Goal: Task Accomplishment & Management: Complete application form

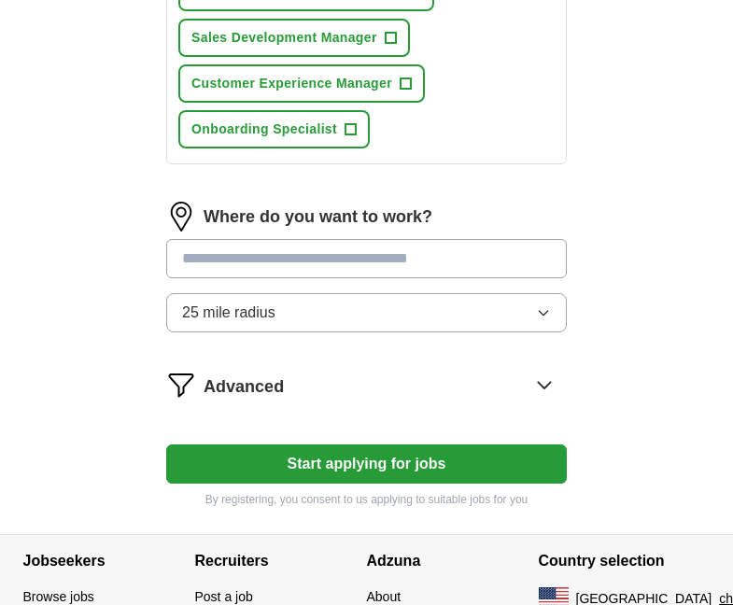
scroll to position [1120, 0]
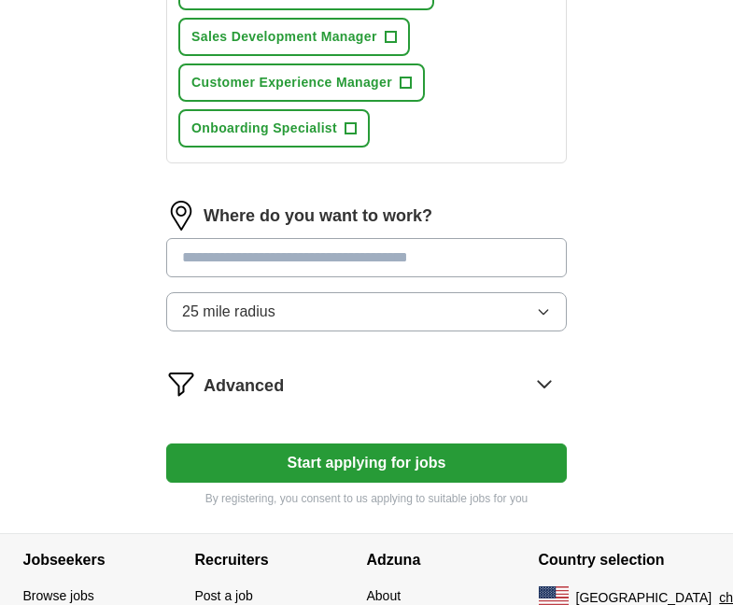
click at [444, 455] on button "Start applying for jobs" at bounding box center [366, 462] width 401 height 39
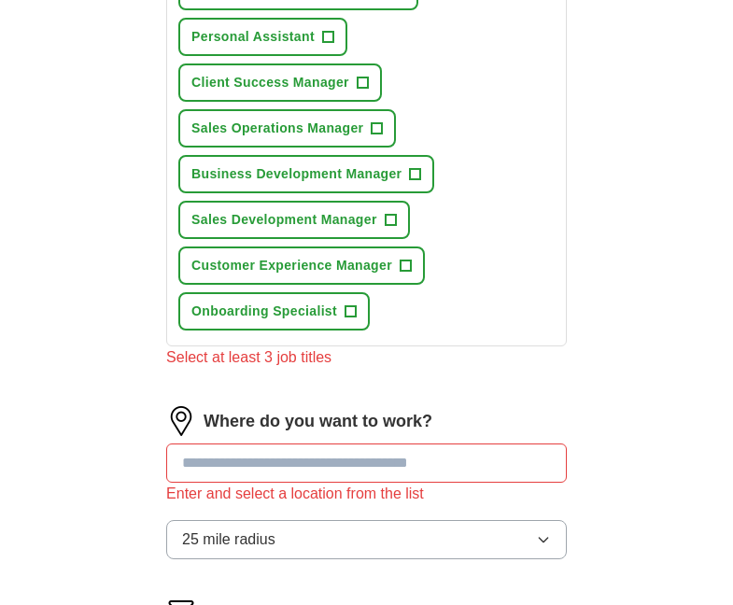
scroll to position [934, 0]
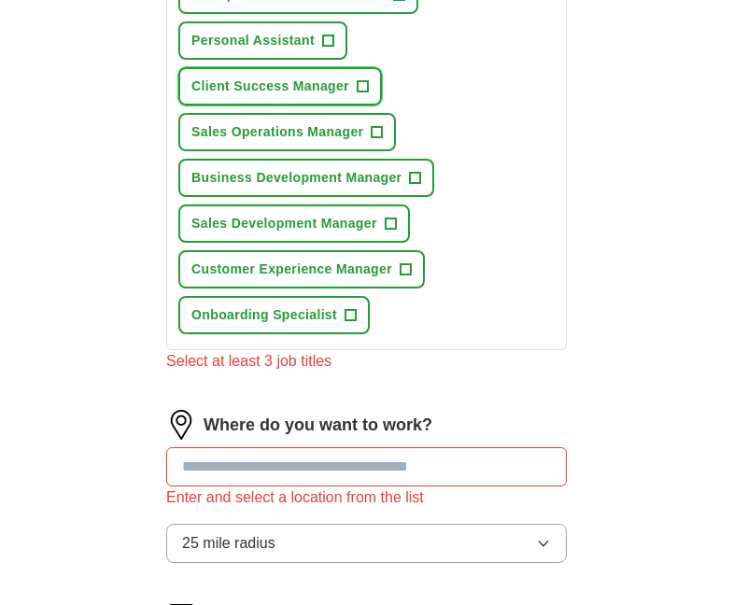
click at [361, 87] on span "+" at bounding box center [362, 86] width 11 height 15
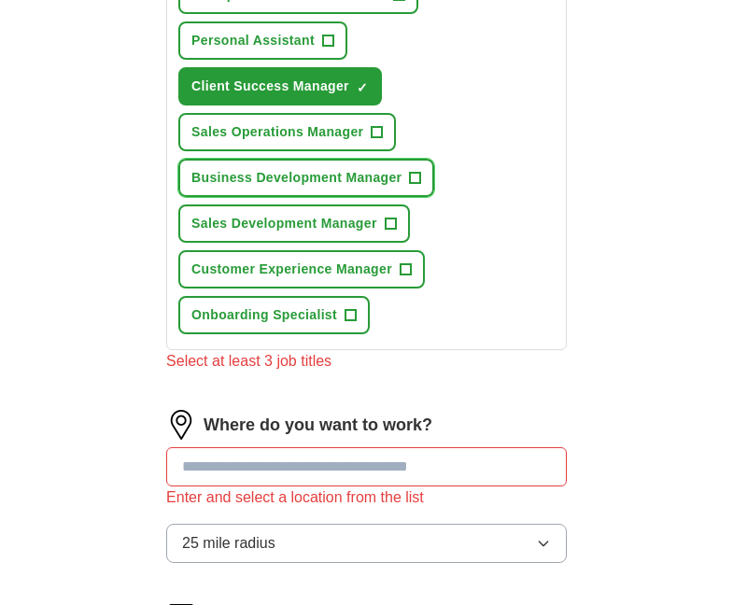
click at [410, 176] on span "+" at bounding box center [415, 178] width 11 height 15
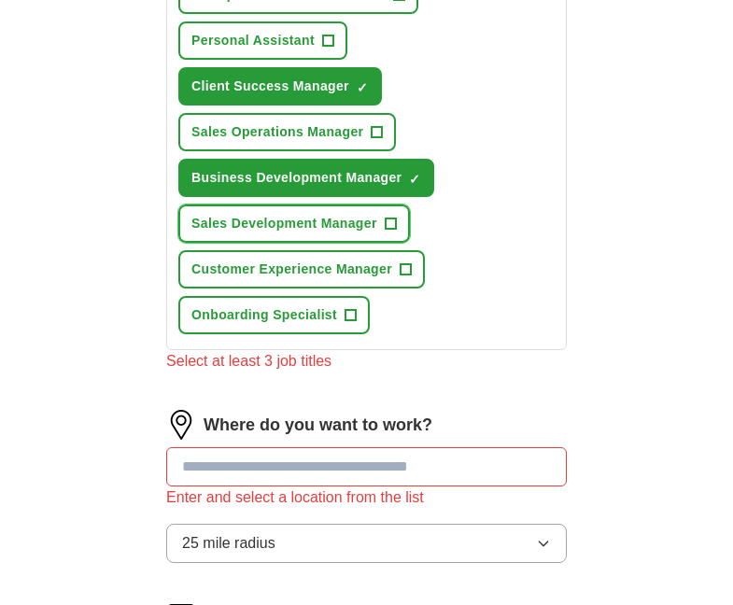
click at [389, 223] on span "+" at bounding box center [390, 224] width 11 height 15
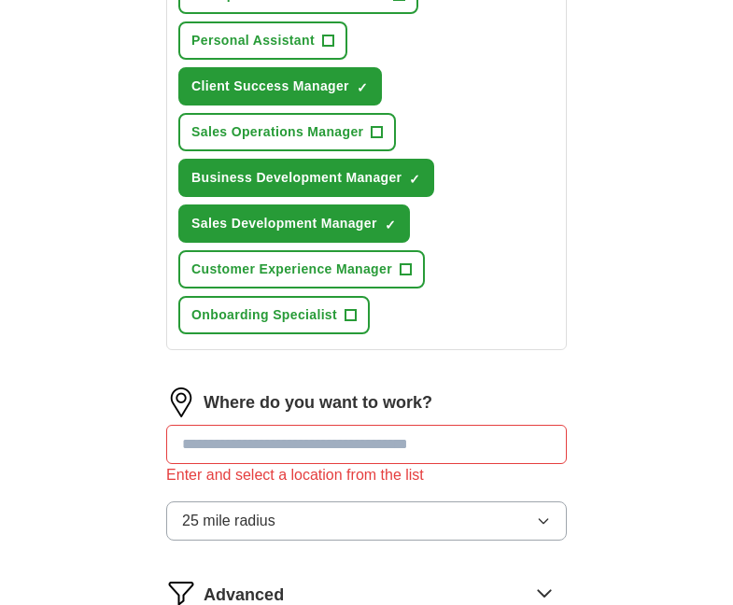
click at [288, 440] on input at bounding box center [366, 444] width 401 height 39
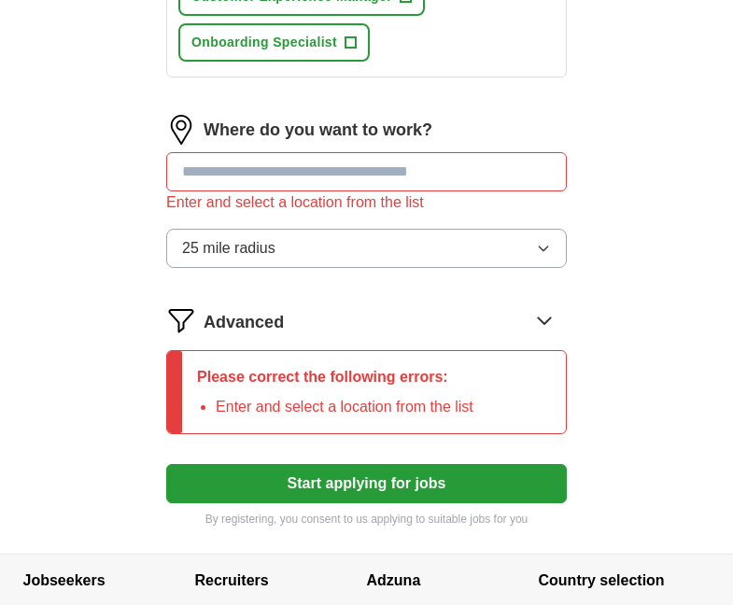
scroll to position [1214, 0]
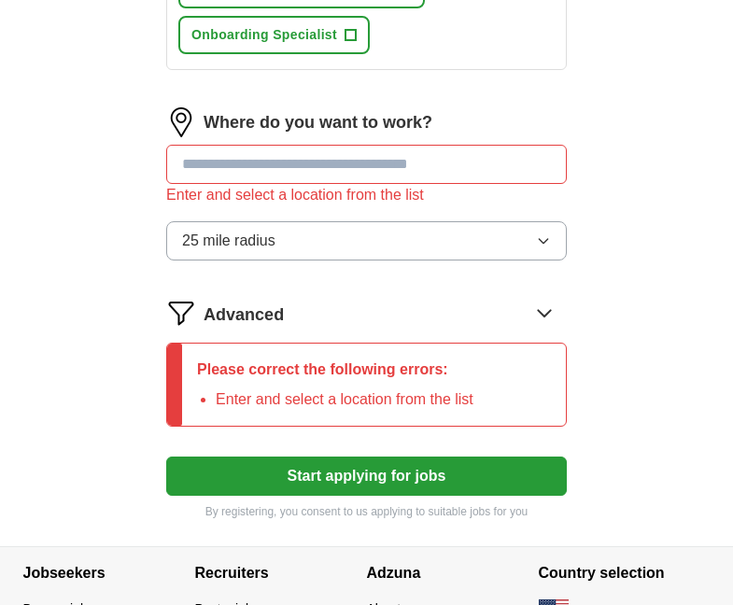
click at [546, 310] on icon at bounding box center [544, 313] width 30 height 30
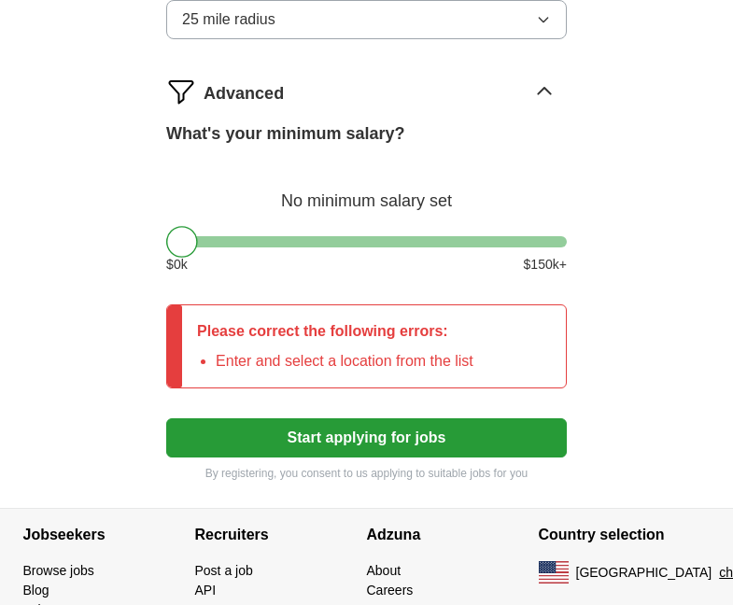
scroll to position [1494, 0]
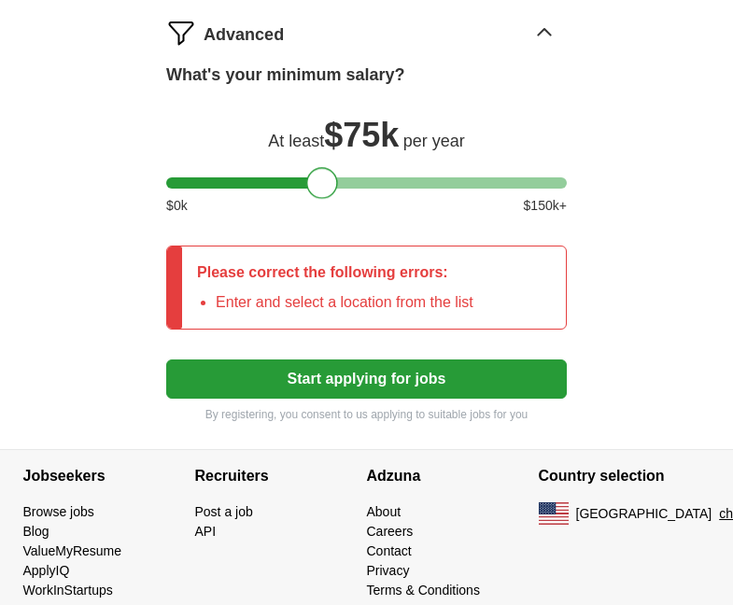
drag, startPoint x: 175, startPoint y: 181, endPoint x: 314, endPoint y: 192, distance: 139.6
click at [314, 192] on div at bounding box center [322, 183] width 32 height 32
click at [346, 387] on button "Start applying for jobs" at bounding box center [366, 378] width 401 height 39
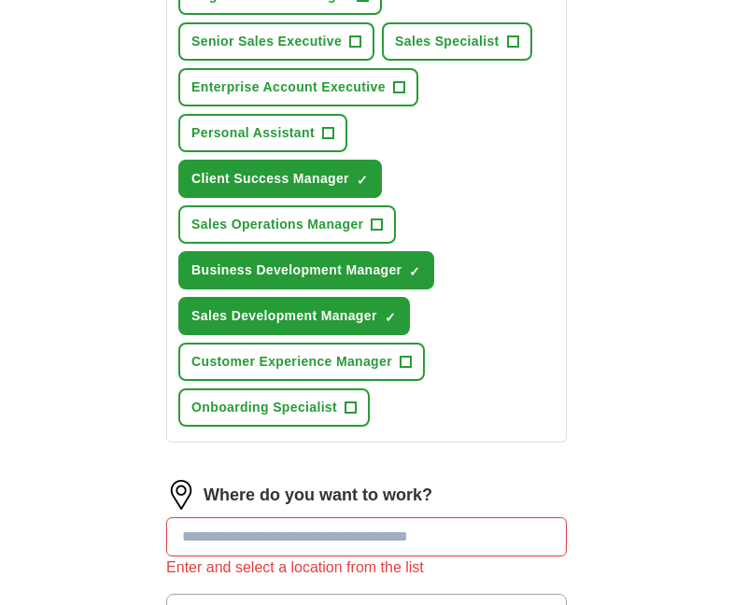
scroll to position [840, 0]
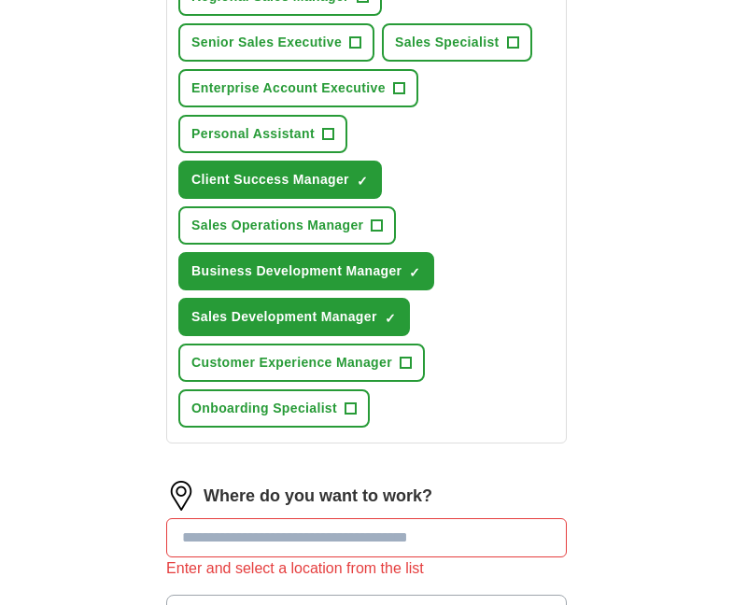
click at [269, 528] on input at bounding box center [366, 537] width 401 height 39
type input "*"
click at [439, 349] on div "Sales Manager + Account Manager + Regional Sales Manager + Senior Sales Executi…" at bounding box center [367, 156] width 384 height 557
click at [210, 542] on input at bounding box center [366, 537] width 401 height 39
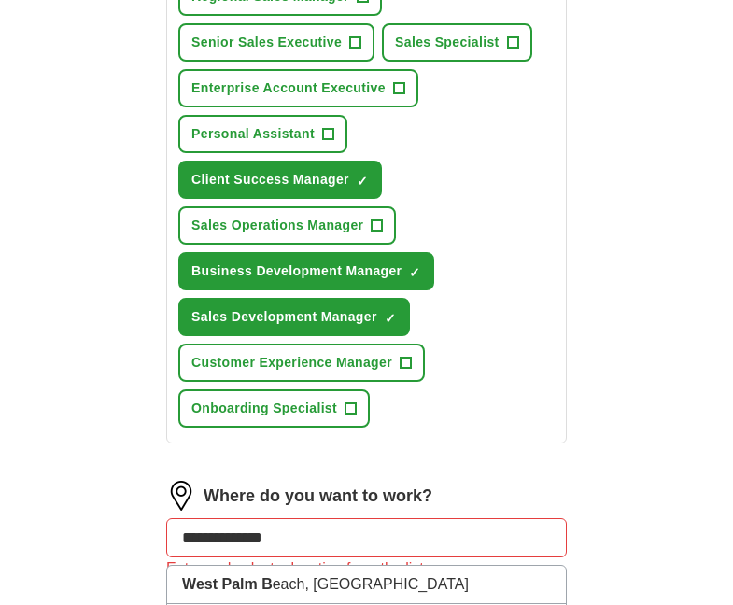
type input "**********"
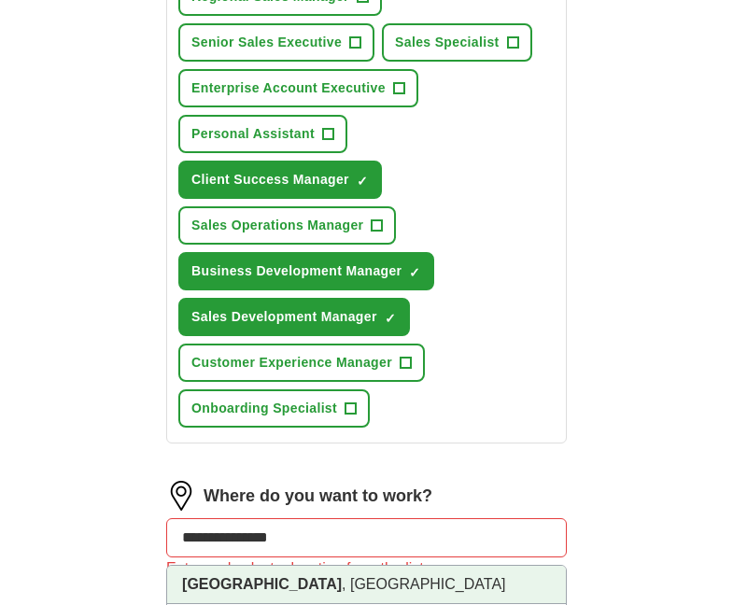
click at [315, 592] on li "[GEOGRAPHIC_DATA] , [GEOGRAPHIC_DATA]" at bounding box center [366, 585] width 399 height 38
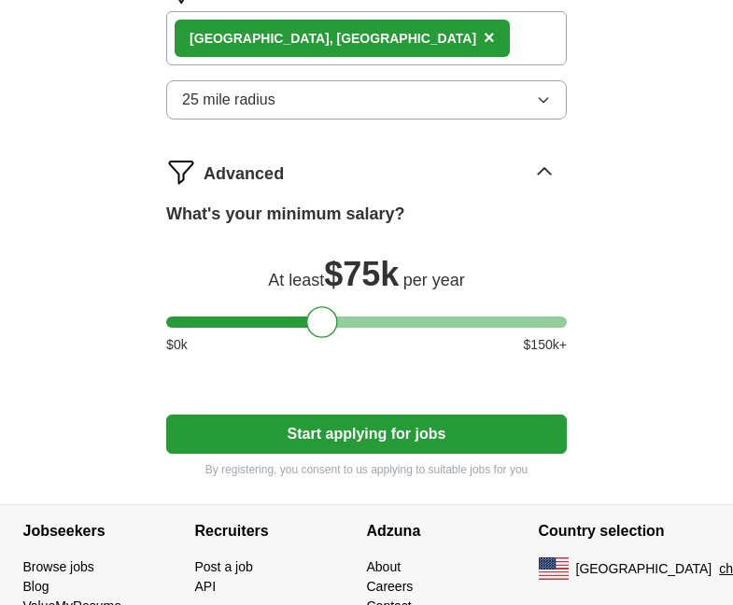
scroll to position [1435, 0]
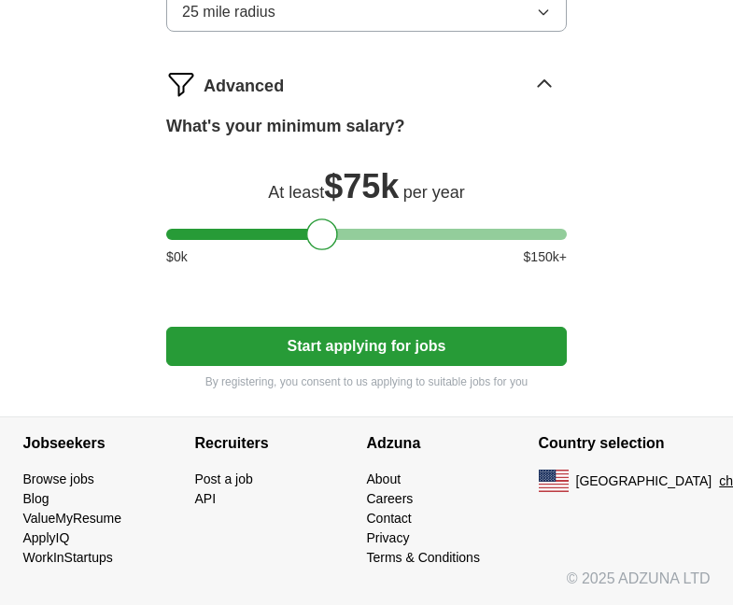
click at [314, 337] on button "Start applying for jobs" at bounding box center [366, 346] width 401 height 39
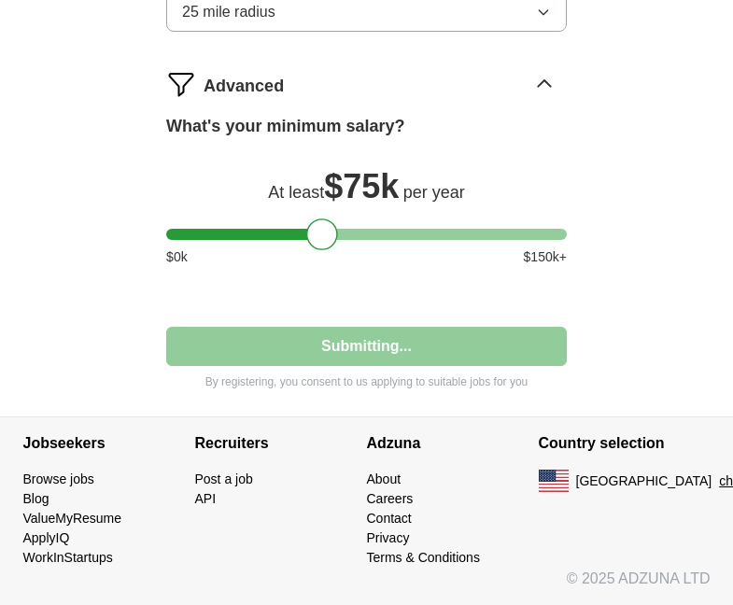
select select "**"
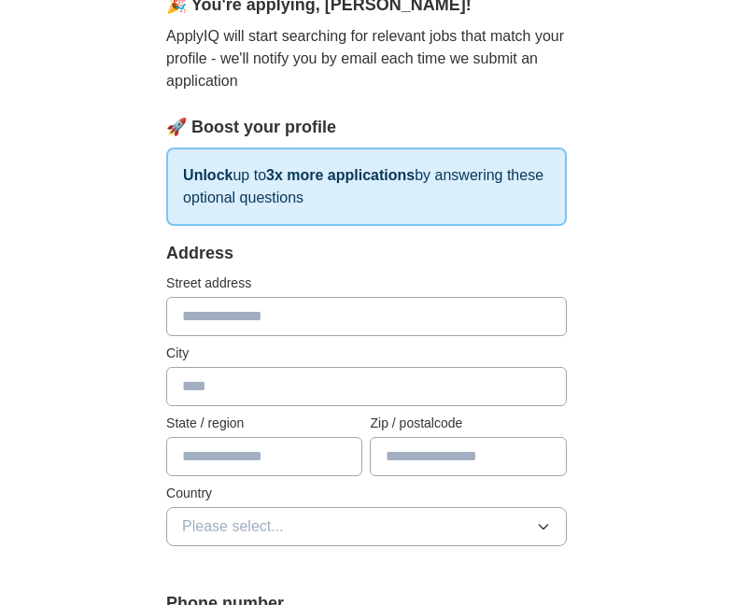
scroll to position [187, 0]
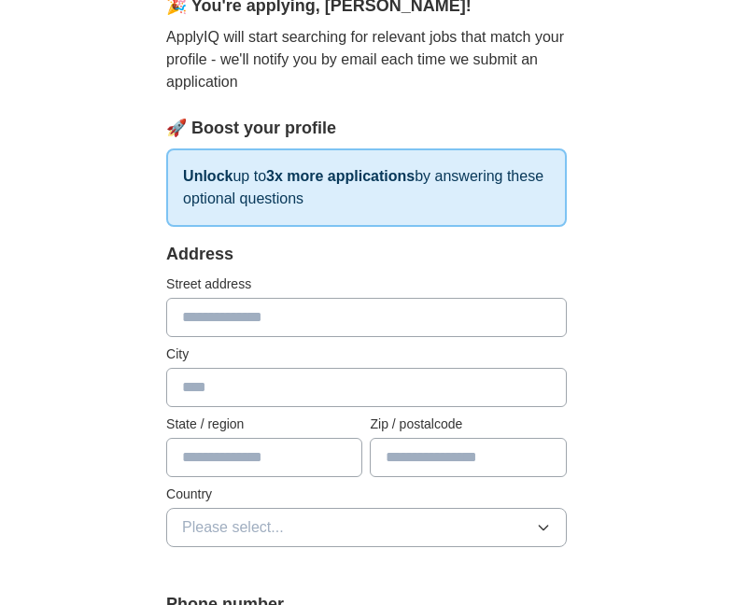
click at [197, 314] on input "text" at bounding box center [366, 317] width 401 height 39
type input "**********"
type input "*****"
click at [230, 391] on input "text" at bounding box center [366, 387] width 401 height 39
type input "*"
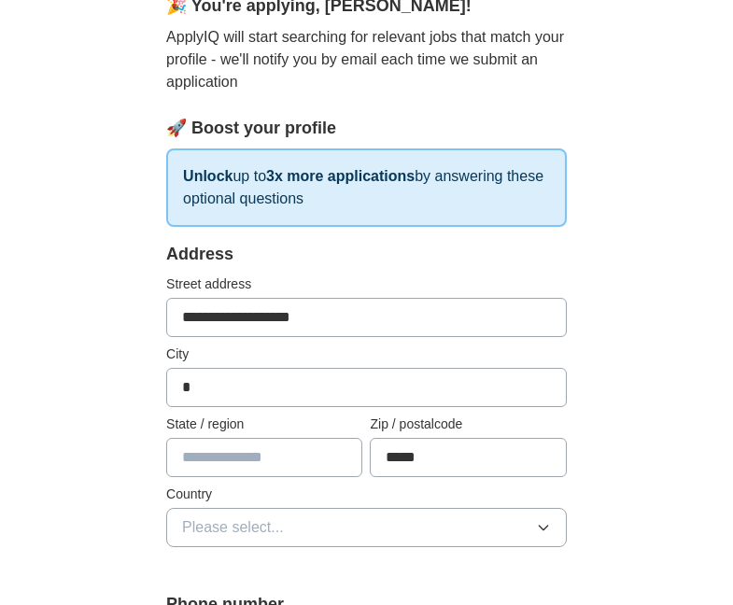
click at [250, 402] on input "*" at bounding box center [366, 387] width 401 height 39
click at [250, 401] on input "text" at bounding box center [366, 387] width 401 height 39
type input "**********"
click at [262, 469] on input "text" at bounding box center [264, 457] width 196 height 39
type input "**"
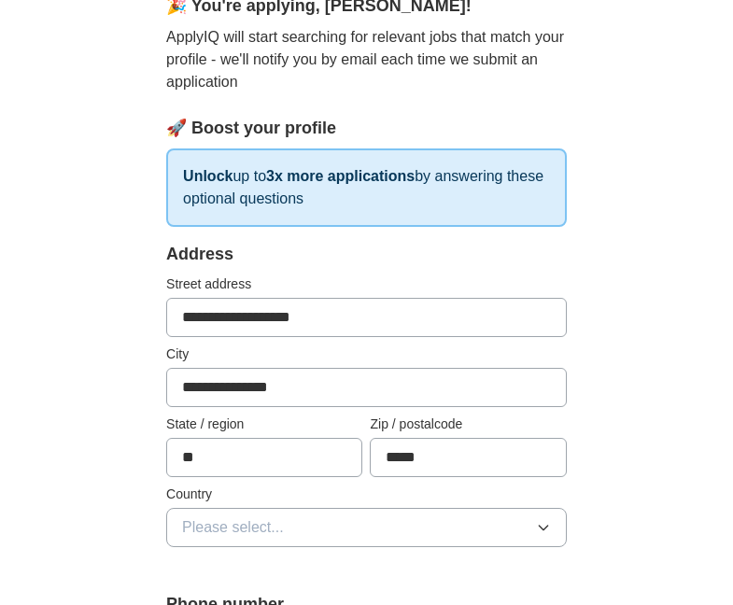
click at [457, 528] on button "Please select..." at bounding box center [366, 527] width 401 height 39
click at [549, 534] on icon "button" at bounding box center [543, 527] width 15 height 15
click at [351, 532] on button "Please select..." at bounding box center [366, 527] width 401 height 39
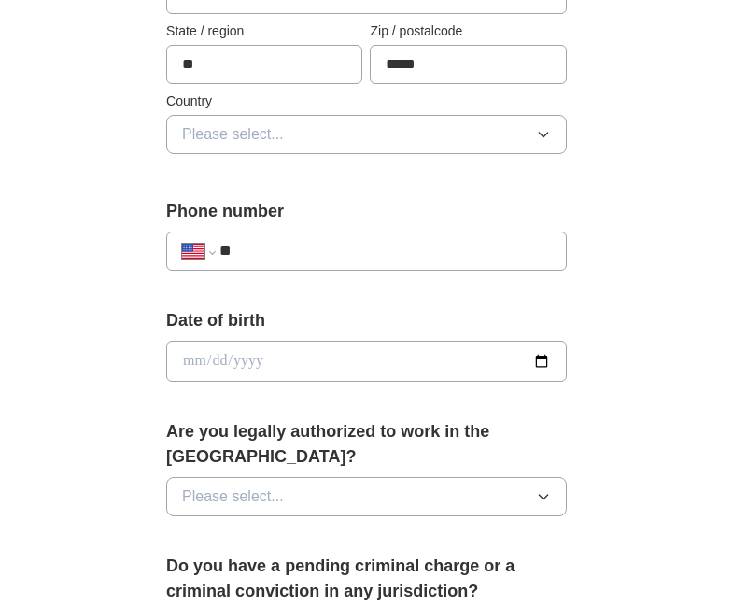
scroll to position [573, 0]
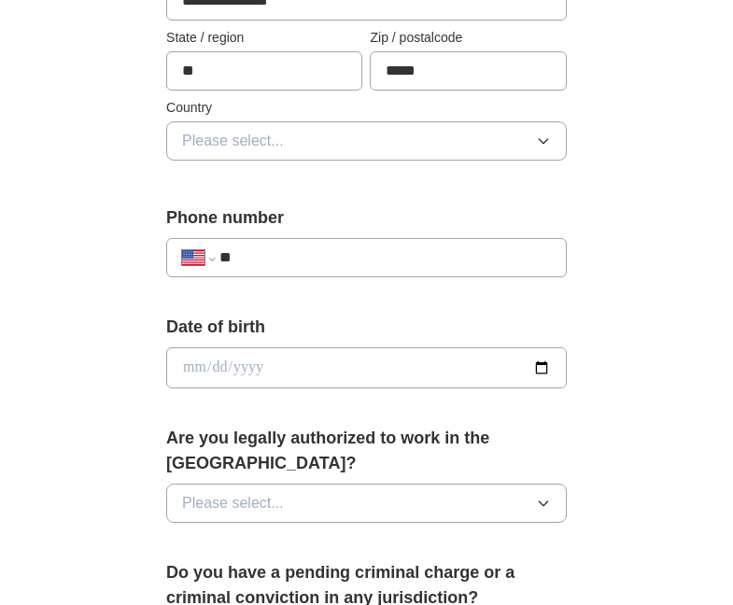
click at [537, 146] on icon "button" at bounding box center [543, 141] width 15 height 15
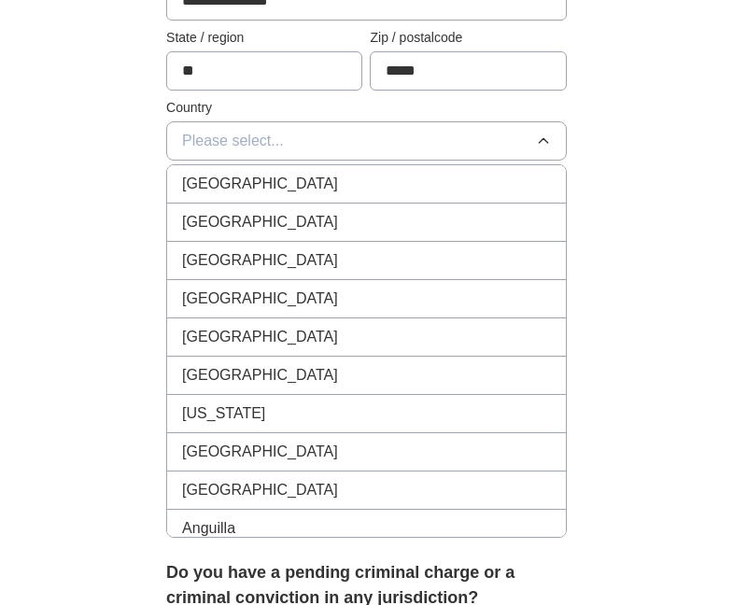
click at [366, 217] on div "[GEOGRAPHIC_DATA]" at bounding box center [366, 222] width 369 height 22
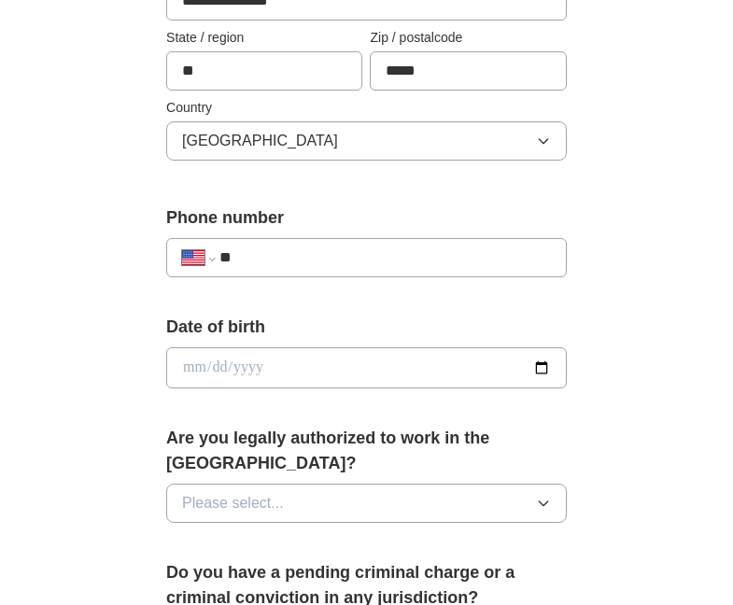
click at [418, 255] on input "**" at bounding box center [384, 257] width 331 height 22
type input "**********"
click at [543, 366] on input "date" at bounding box center [366, 367] width 401 height 41
click at [268, 367] on input "**********" at bounding box center [366, 367] width 401 height 41
click at [260, 363] on input "**********" at bounding box center [366, 367] width 401 height 41
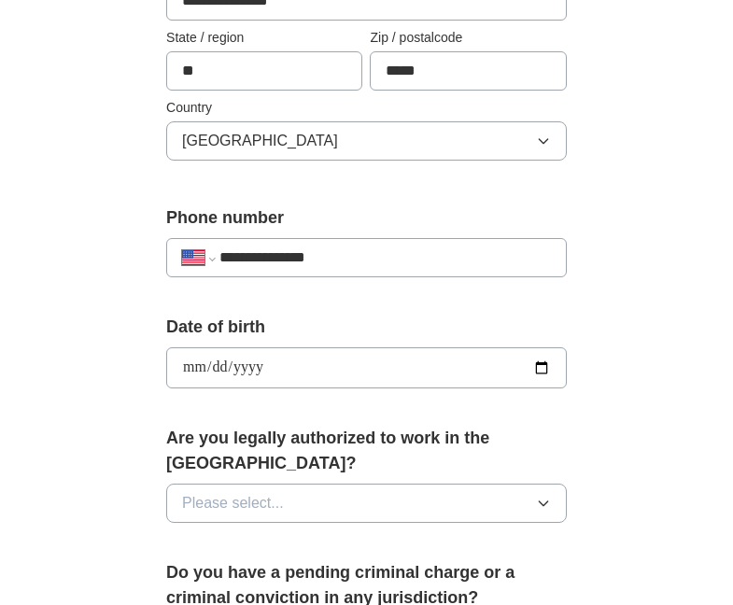
type input "**********"
click at [278, 493] on button "Please select..." at bounding box center [366, 503] width 401 height 39
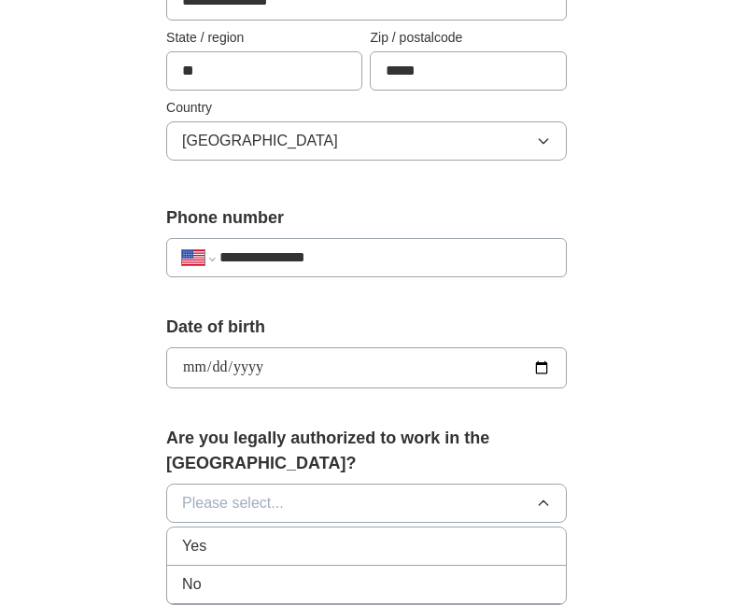
click at [259, 535] on div "Yes" at bounding box center [366, 546] width 369 height 22
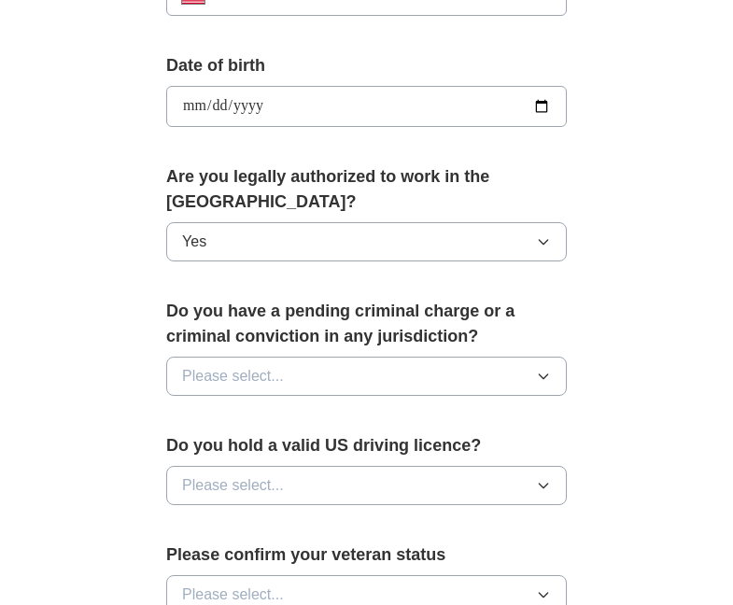
scroll to position [853, 0]
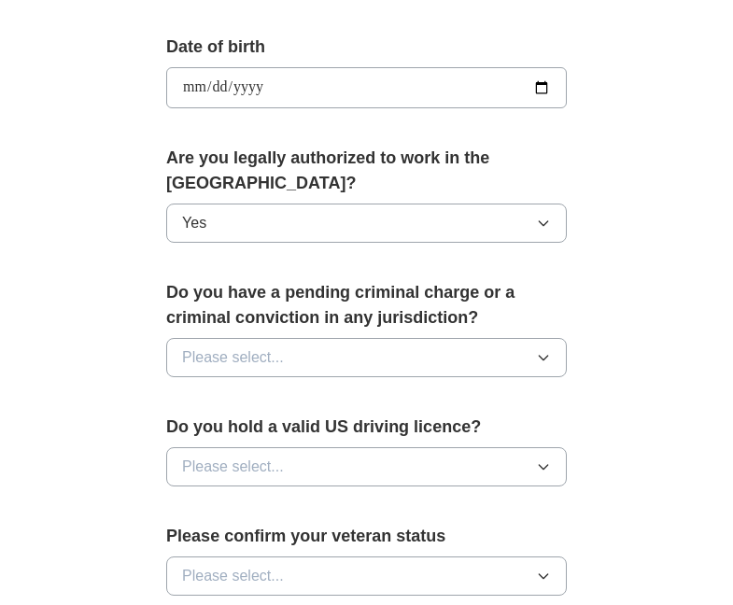
click at [332, 347] on button "Please select..." at bounding box center [366, 357] width 401 height 39
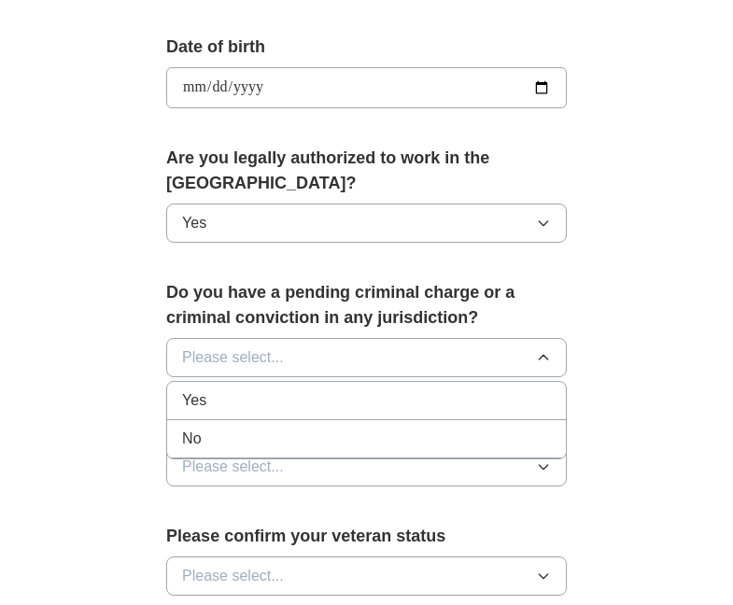
click at [301, 428] on div "No" at bounding box center [366, 439] width 369 height 22
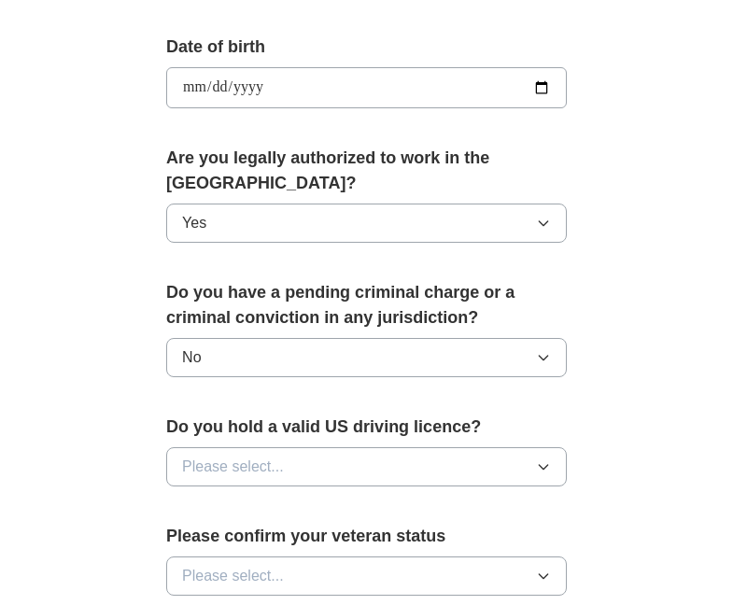
click at [370, 447] on button "Please select..." at bounding box center [366, 466] width 401 height 39
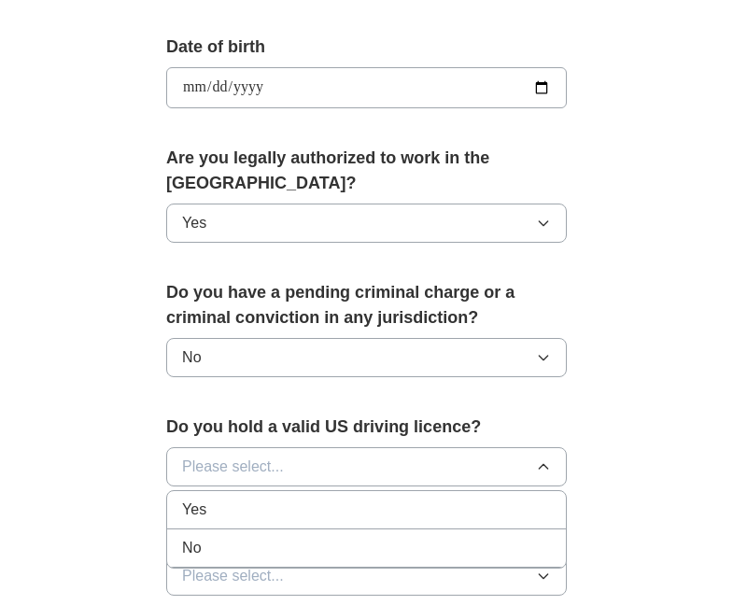
click at [257, 499] on div "Yes" at bounding box center [366, 510] width 369 height 22
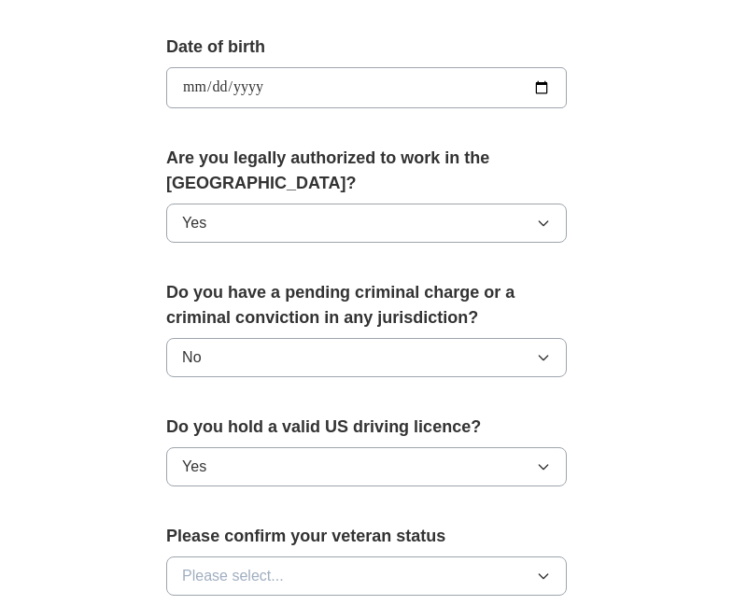
scroll to position [947, 0]
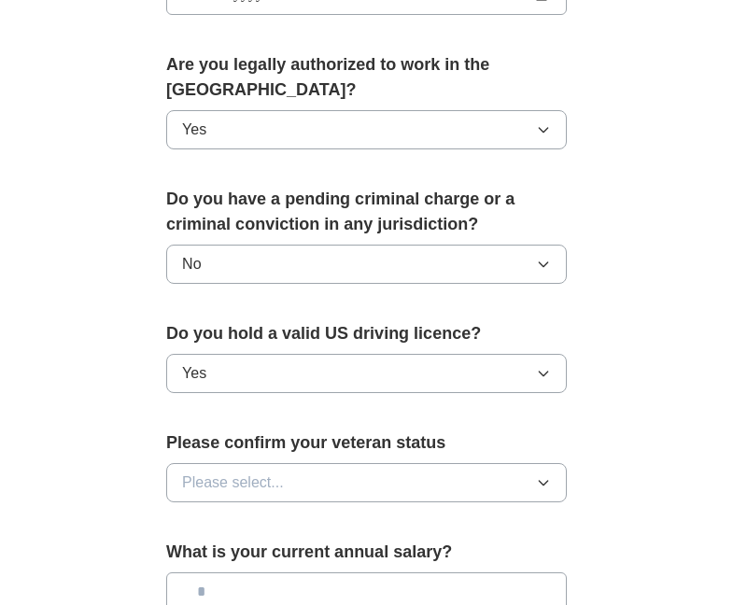
click at [284, 463] on button "Please select..." at bounding box center [366, 482] width 401 height 39
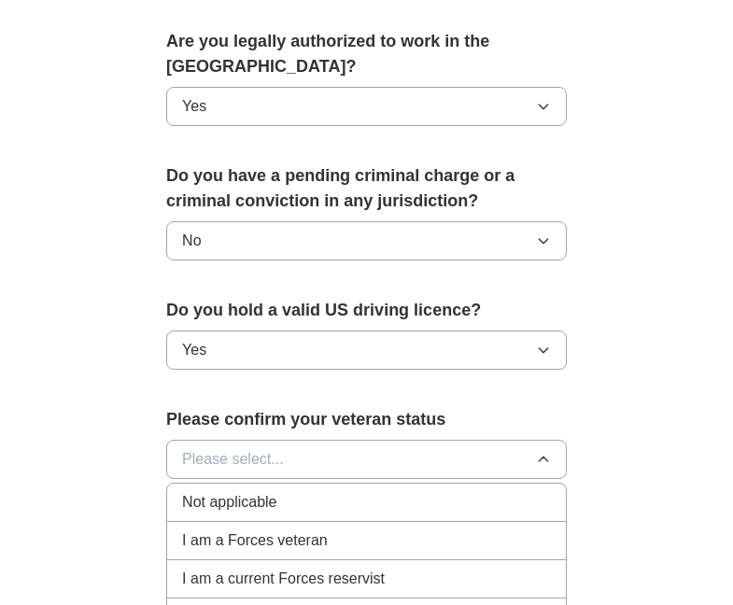
scroll to position [1040, 0]
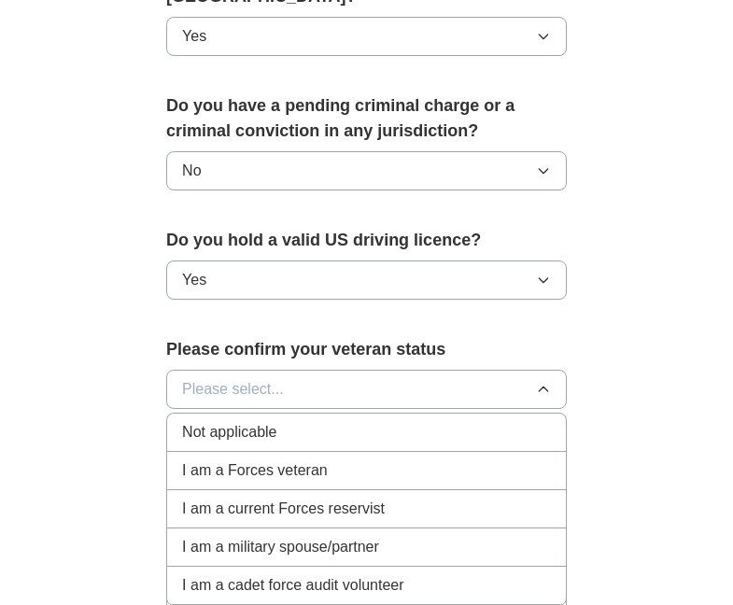
click at [230, 421] on span "Not applicable" at bounding box center [229, 432] width 94 height 22
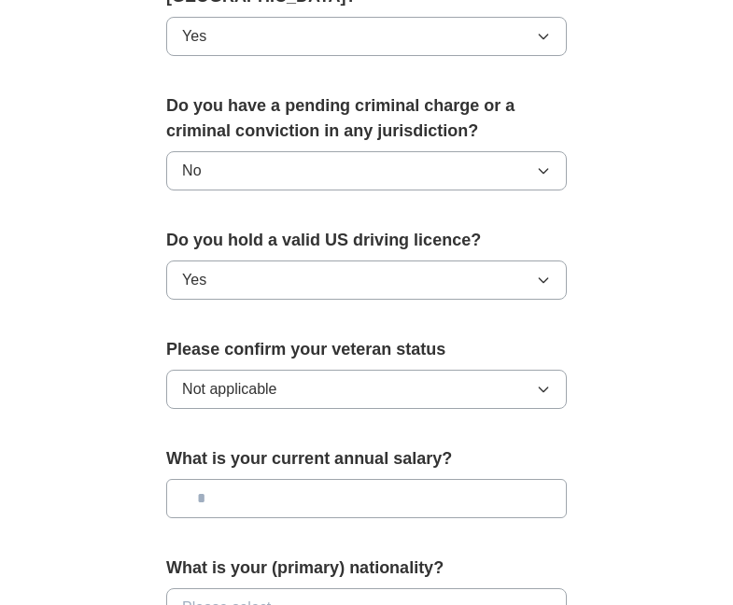
click at [288, 479] on input "text" at bounding box center [366, 498] width 401 height 39
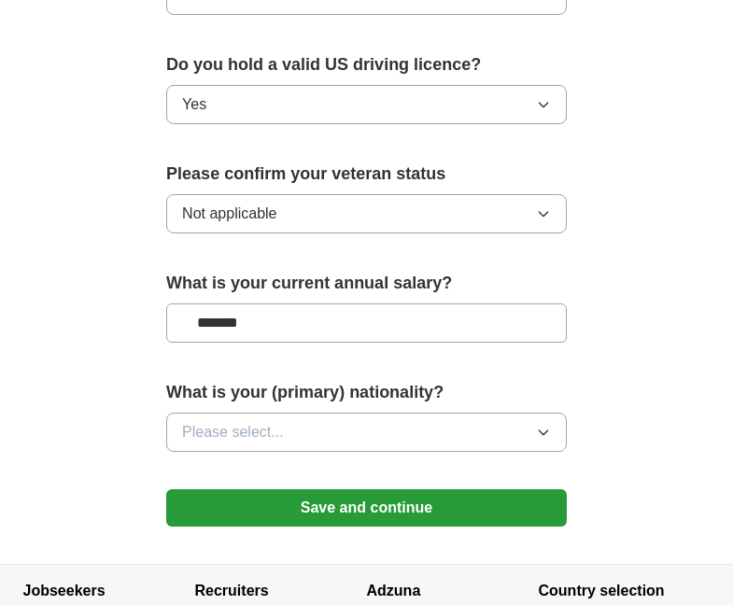
scroll to position [1320, 0]
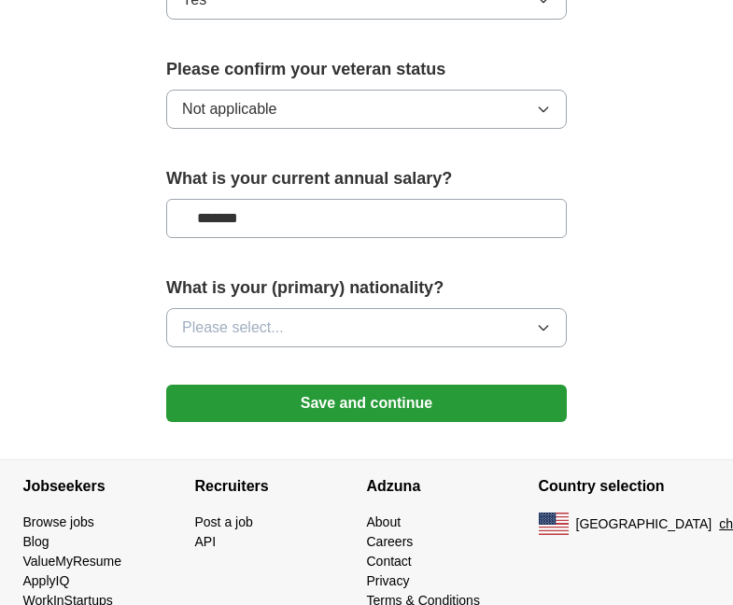
type input "*******"
click at [539, 320] on icon "button" at bounding box center [543, 327] width 15 height 15
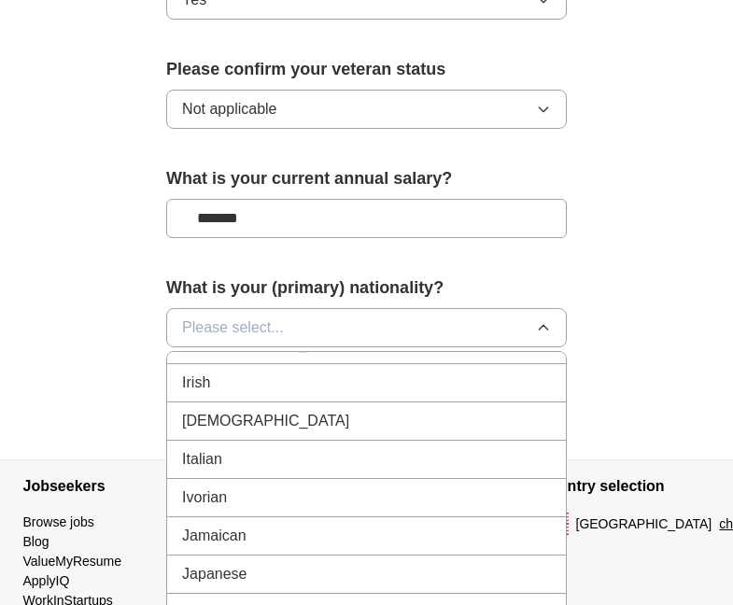
scroll to position [3174, 0]
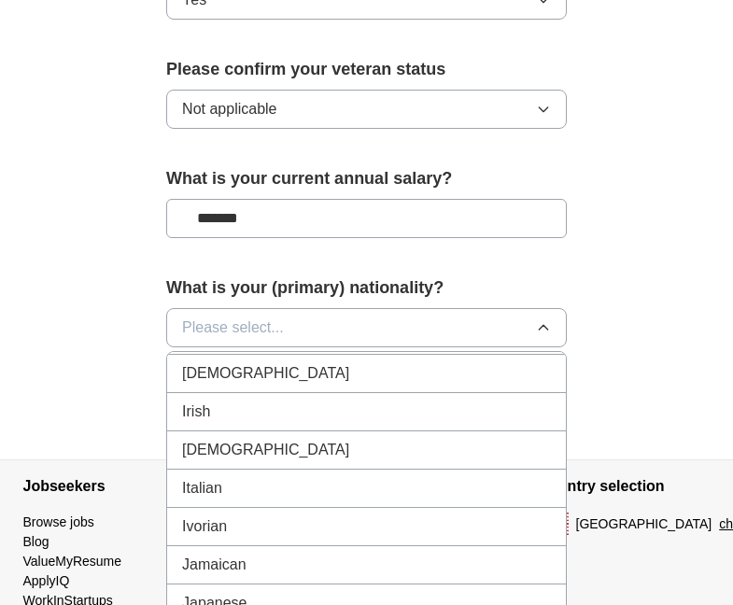
click at [323, 554] on div "Jamaican" at bounding box center [366, 565] width 369 height 22
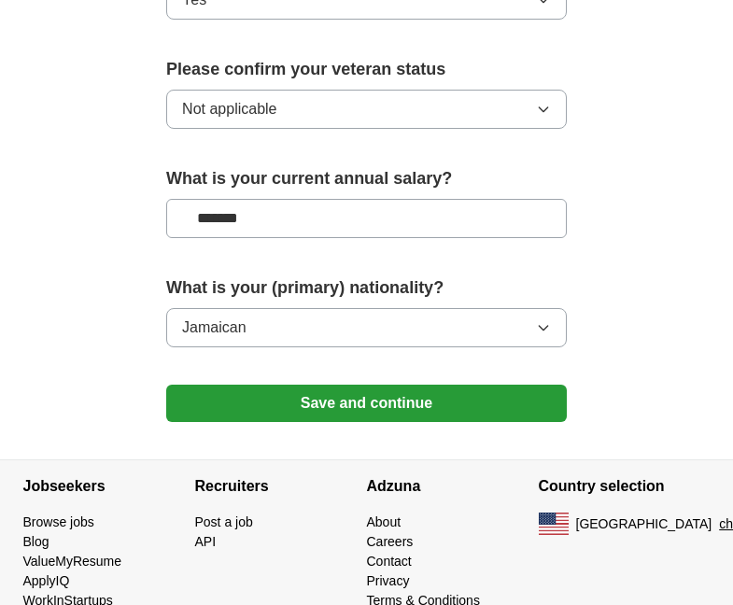
click at [398, 385] on button "Save and continue" at bounding box center [366, 403] width 401 height 37
